Goal: Communication & Community: Participate in discussion

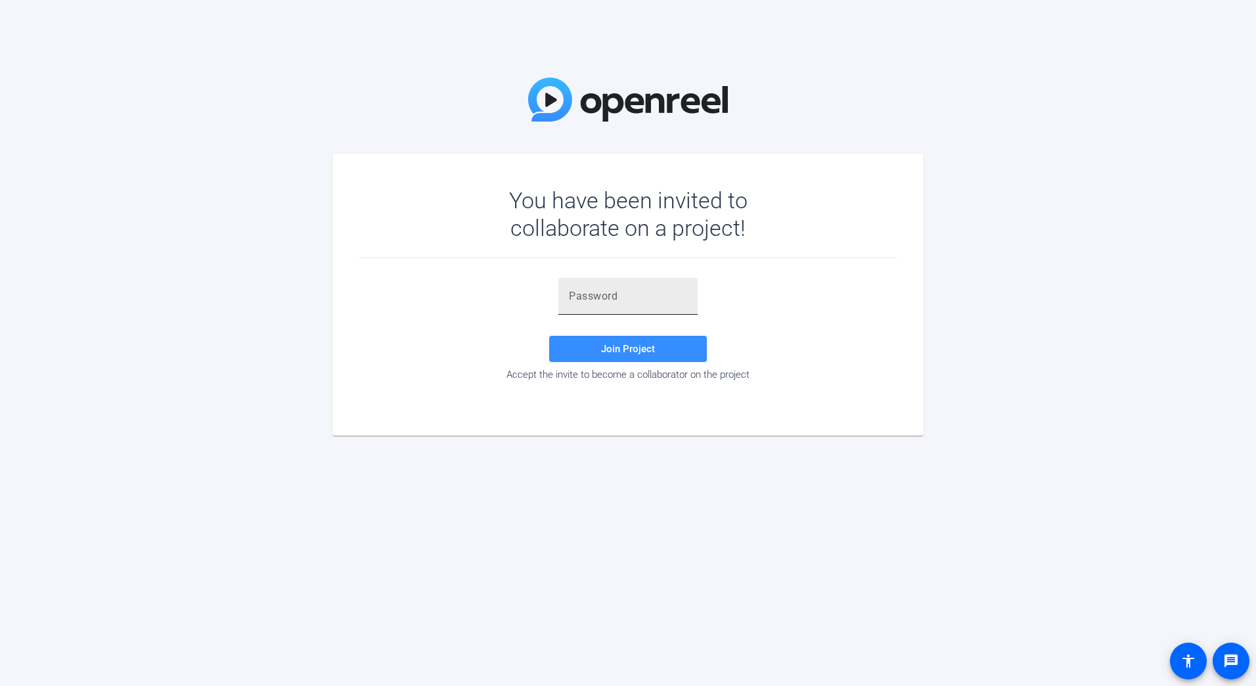
click at [612, 294] on input "text" at bounding box center [628, 296] width 118 height 16
paste input "Lb0B)3"
type input "Lb0B)3"
click at [619, 342] on span at bounding box center [628, 349] width 158 height 32
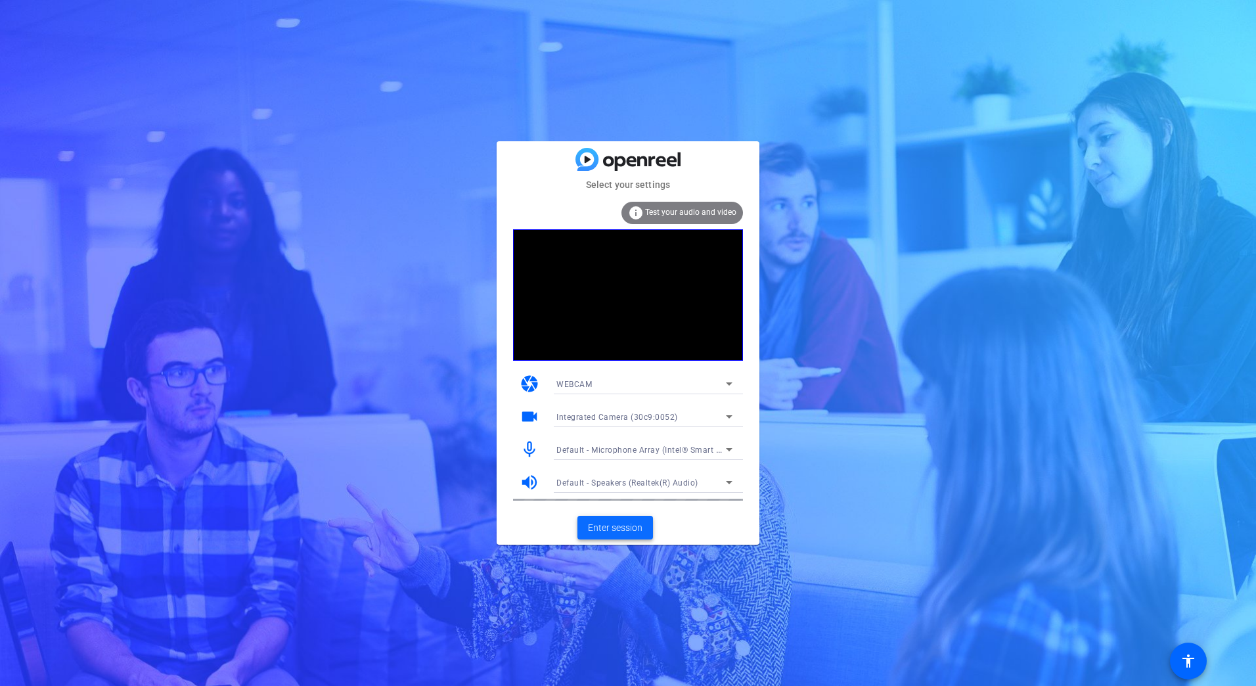
click at [633, 522] on span "Enter session" at bounding box center [615, 528] width 55 height 14
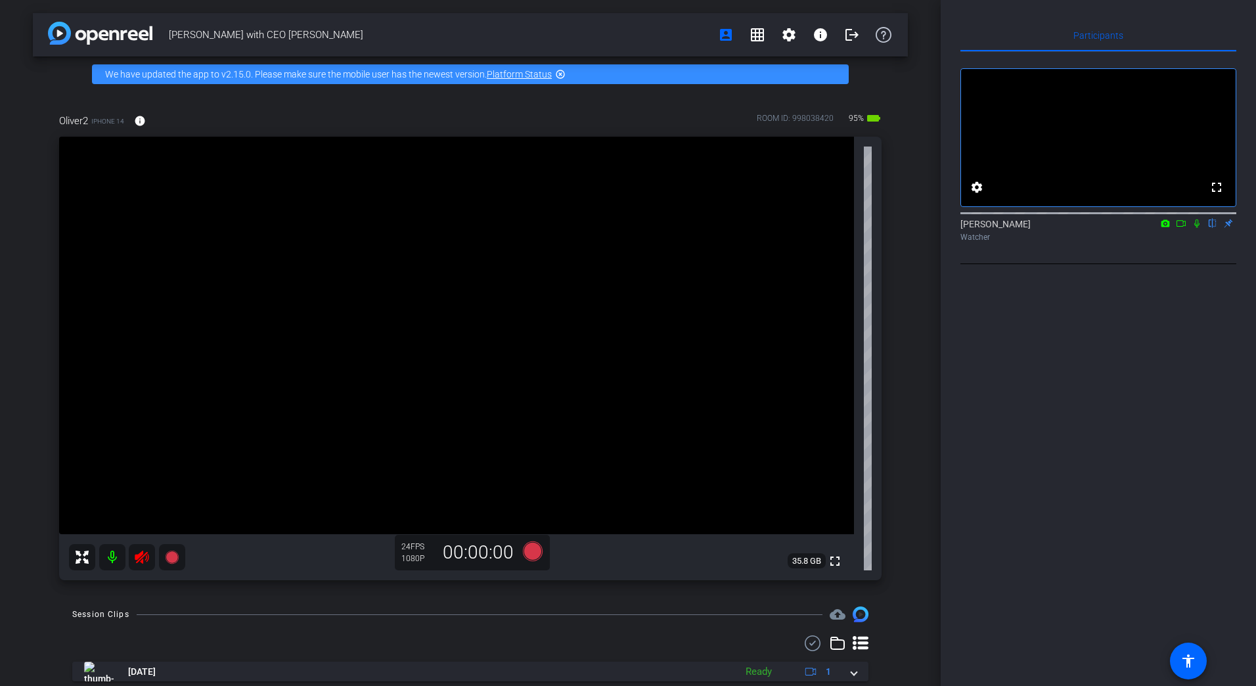
click at [137, 558] on div at bounding box center [127, 557] width 116 height 26
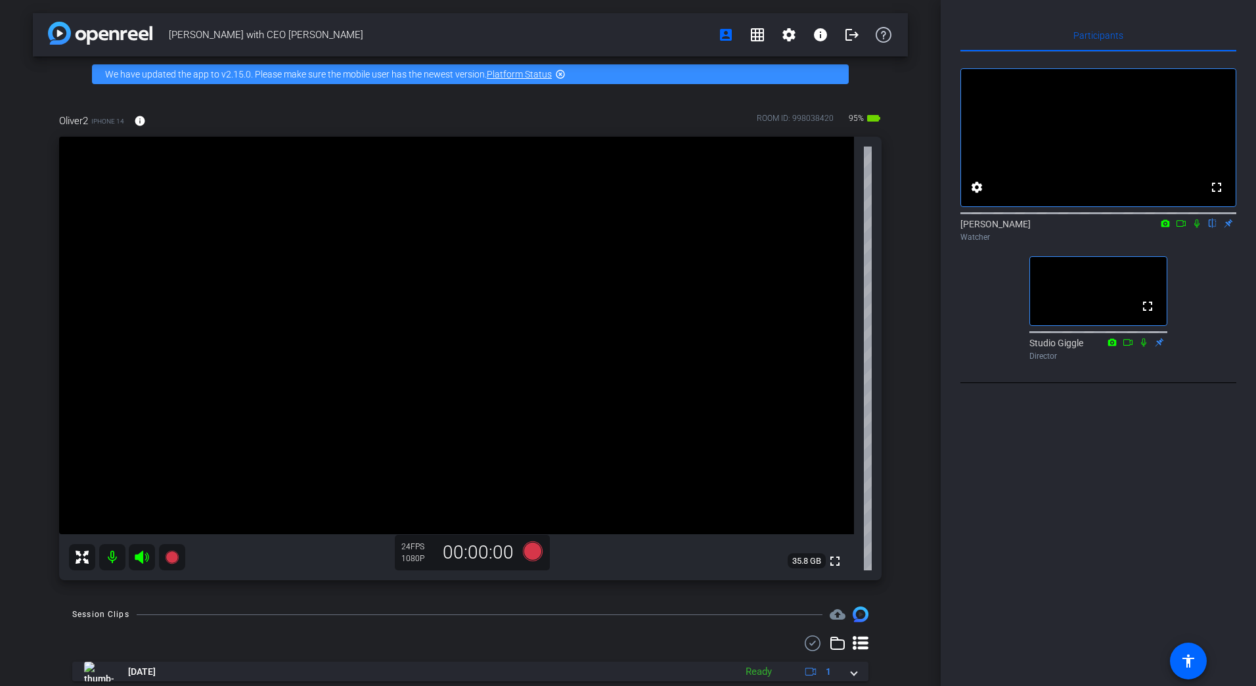
click at [954, 516] on div "Participants fullscreen settings [PERSON_NAME] flip Watcher fullscreen Studio G…" at bounding box center [1098, 343] width 315 height 686
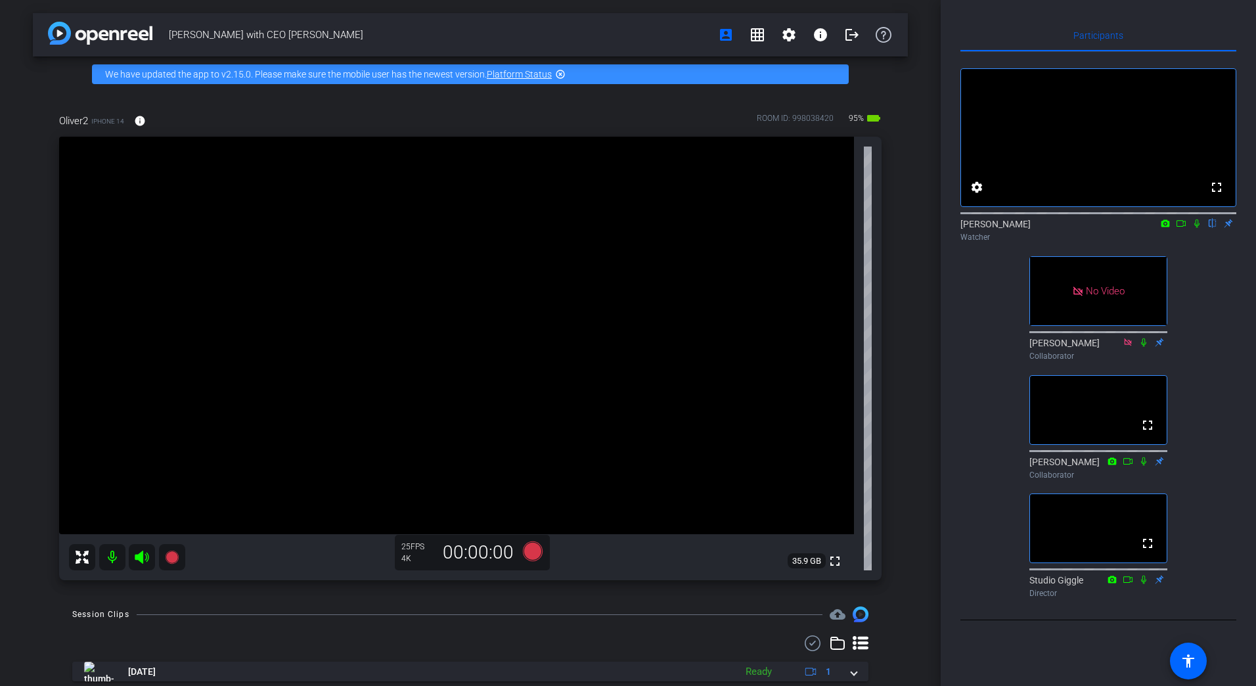
click at [1184, 227] on icon at bounding box center [1180, 223] width 9 height 7
click at [1215, 228] on icon at bounding box center [1212, 223] width 11 height 9
click at [1198, 228] on icon at bounding box center [1197, 223] width 11 height 9
click at [1196, 228] on icon at bounding box center [1197, 223] width 7 height 9
click at [1180, 228] on icon at bounding box center [1181, 223] width 11 height 9
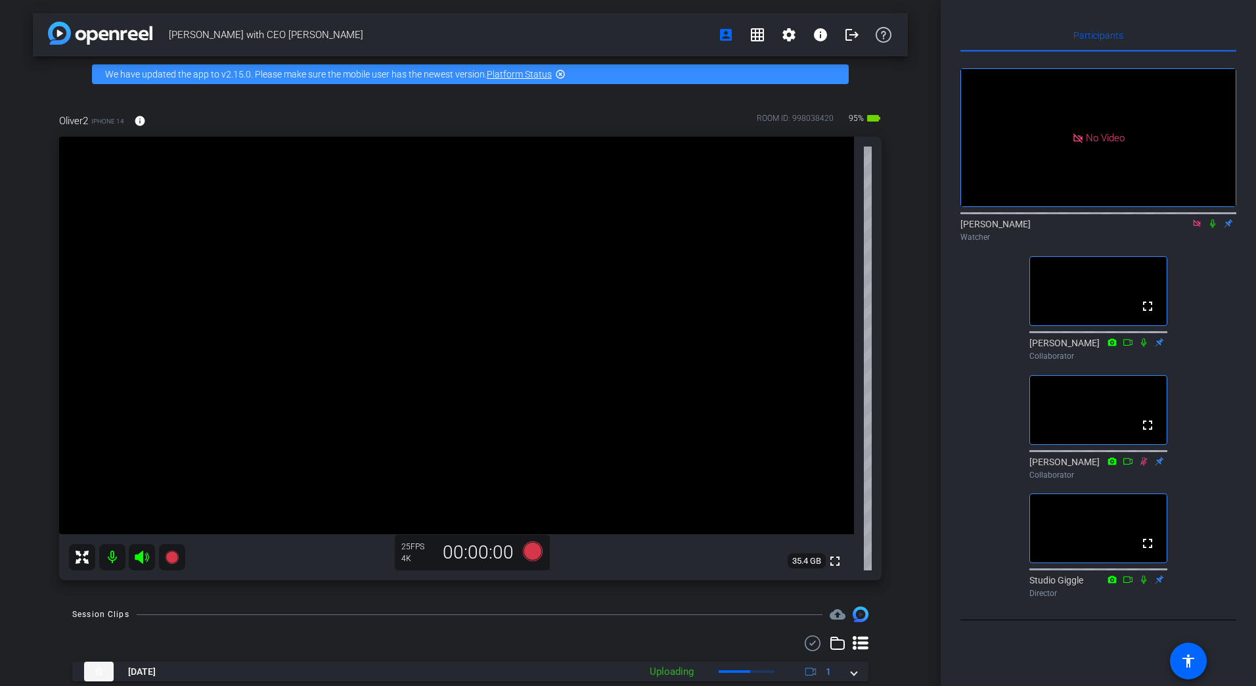
click at [1212, 228] on icon at bounding box center [1212, 223] width 11 height 9
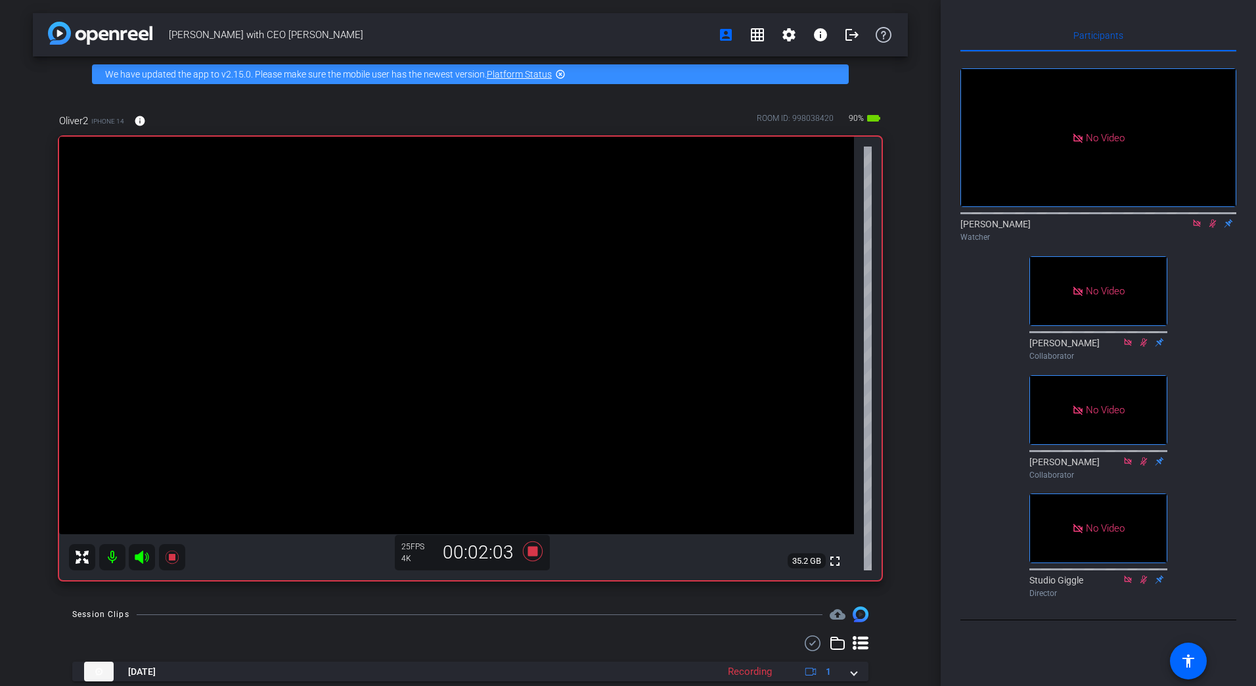
click at [1198, 227] on icon at bounding box center [1196, 222] width 7 height 7
click at [1199, 228] on icon at bounding box center [1197, 223] width 11 height 9
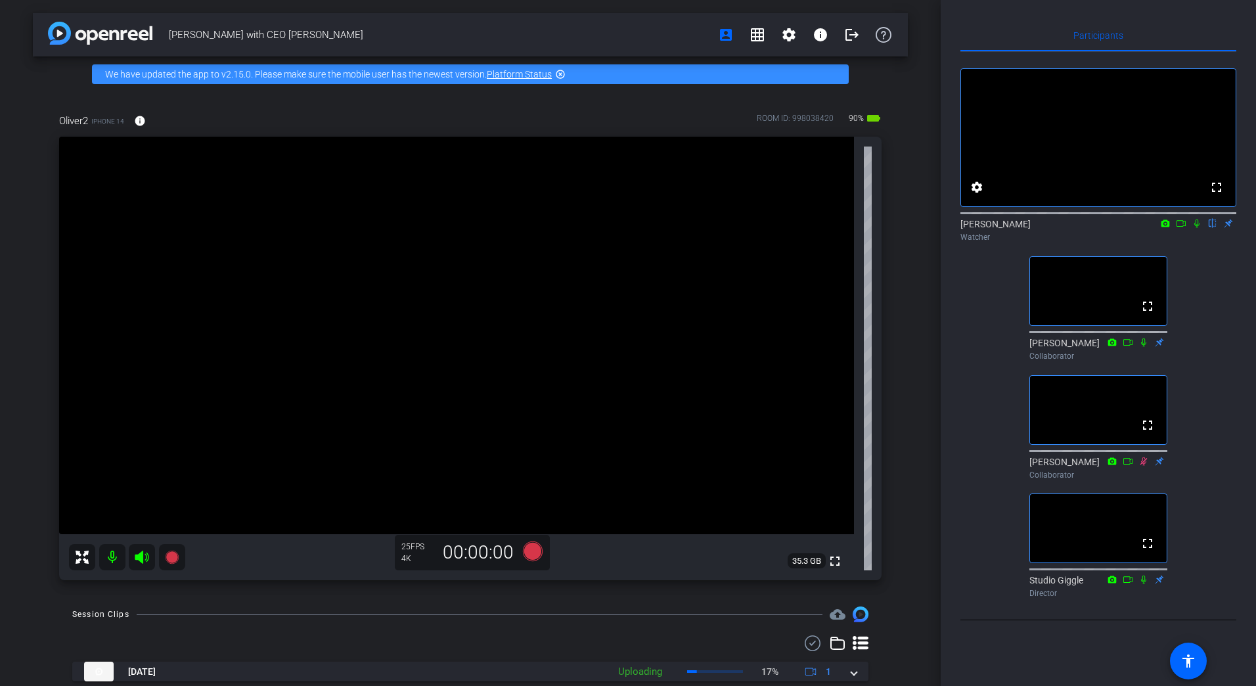
click at [1179, 228] on icon at bounding box center [1181, 223] width 11 height 9
click at [1212, 228] on icon at bounding box center [1212, 223] width 11 height 9
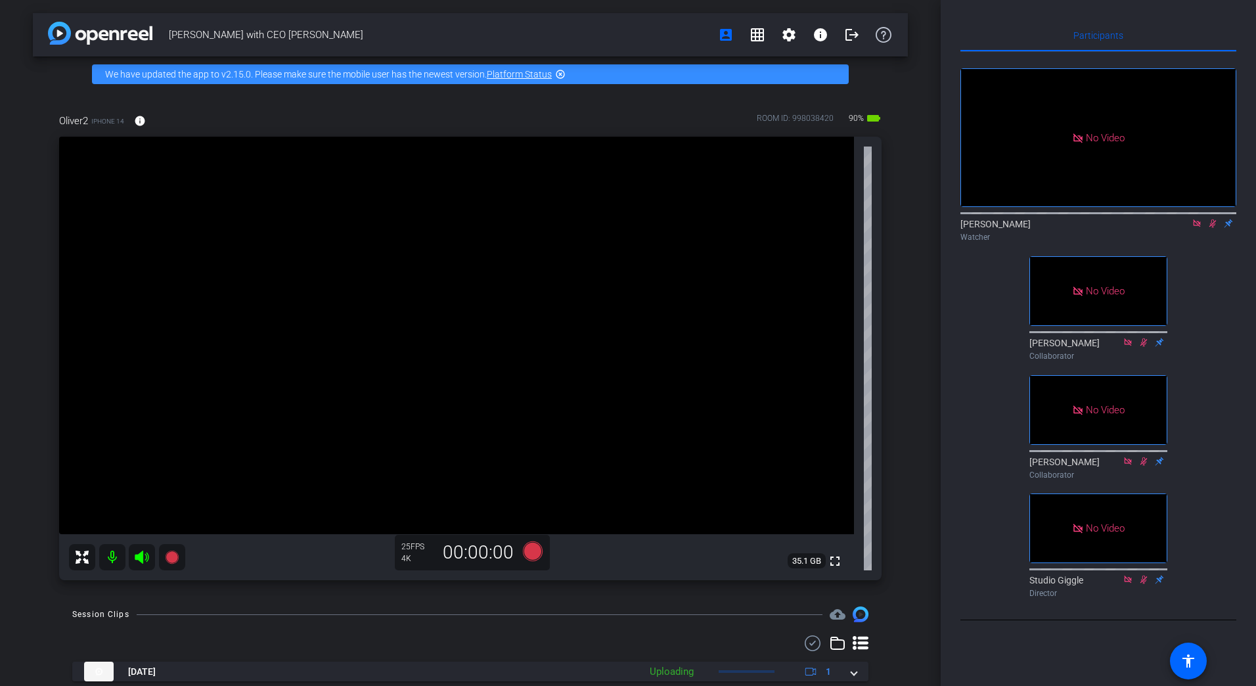
click at [1196, 228] on icon at bounding box center [1197, 223] width 11 height 9
